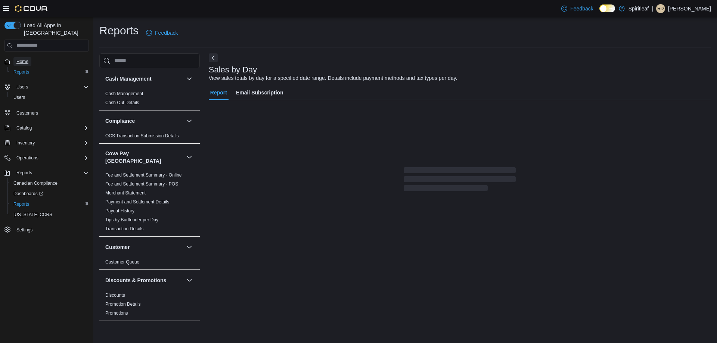
click at [25, 59] on span "Home" at bounding box center [22, 62] width 12 height 6
